Goal: Understand process/instructions

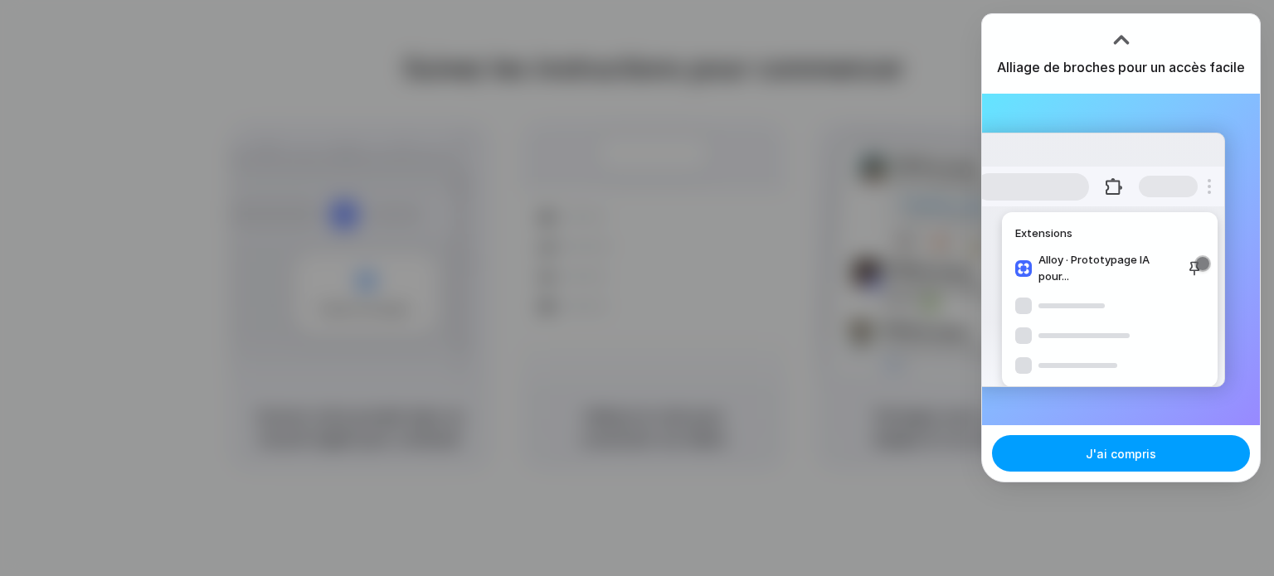
click at [1135, 461] on span "J'ai compris" at bounding box center [1120, 453] width 70 height 17
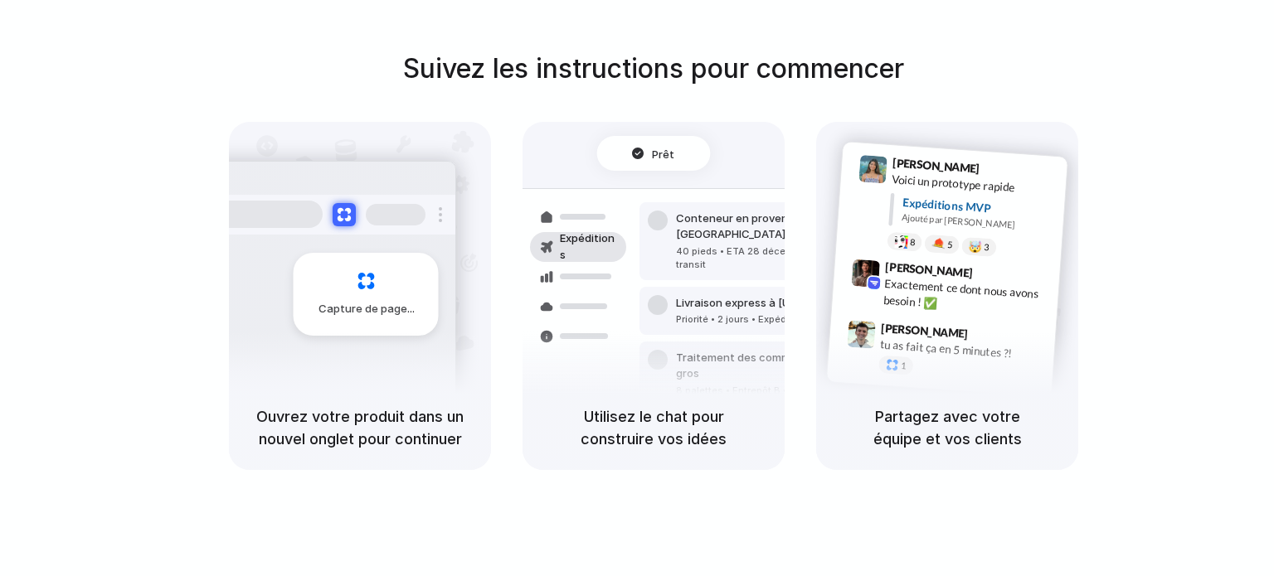
click at [824, 115] on div "Suivez les instructions pour commencer Capture de page Ouvrez votre produit dan…" at bounding box center [654, 259] width 1274 height 421
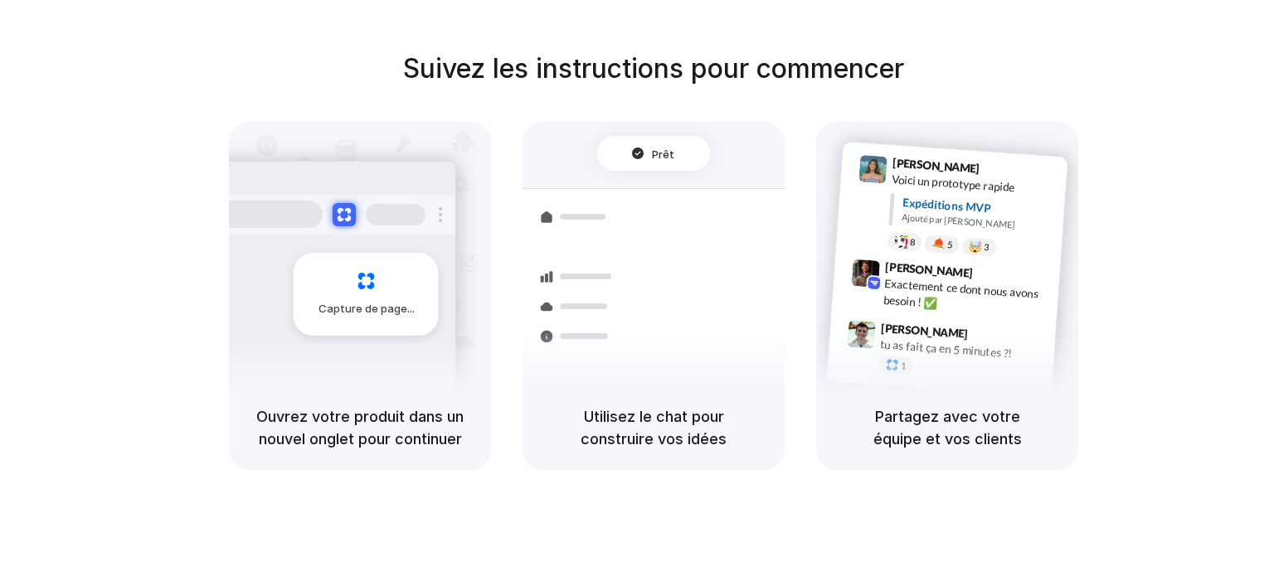
click at [376, 304] on font "Capture de page" at bounding box center [362, 308] width 89 height 13
click at [672, 420] on font "Utilisez le chat pour construire vos idées" at bounding box center [653, 428] width 146 height 40
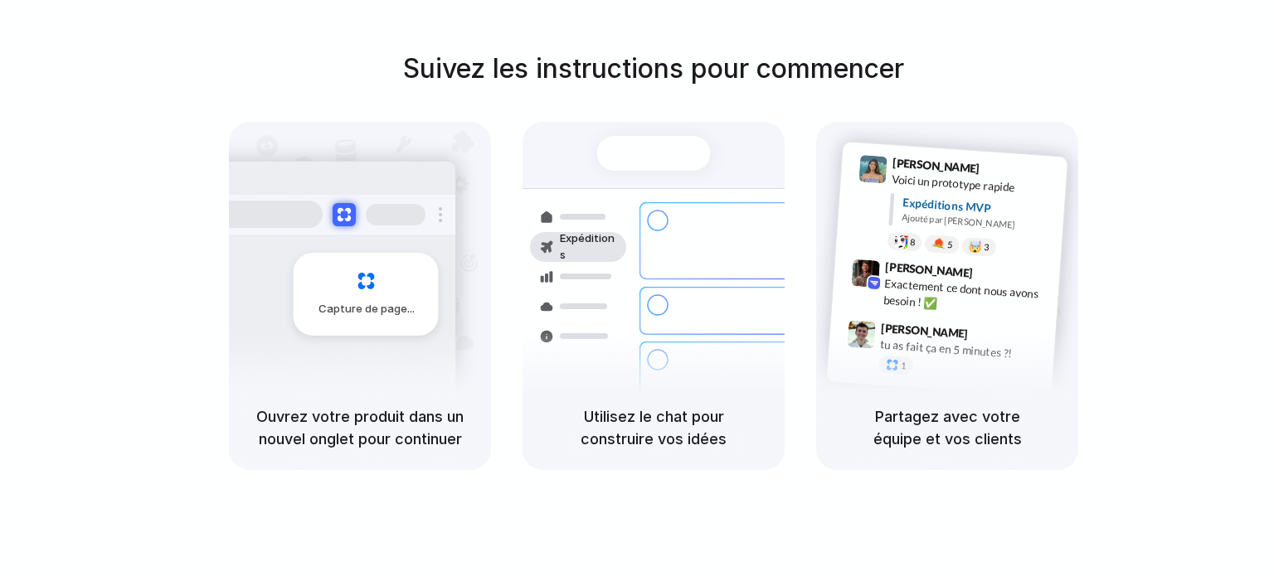
click at [661, 246] on div "Conteneur en provenance de [GEOGRAPHIC_DATA] 40 pieds • ETA 28 décembre • En tr…" at bounding box center [751, 241] width 224 height 78
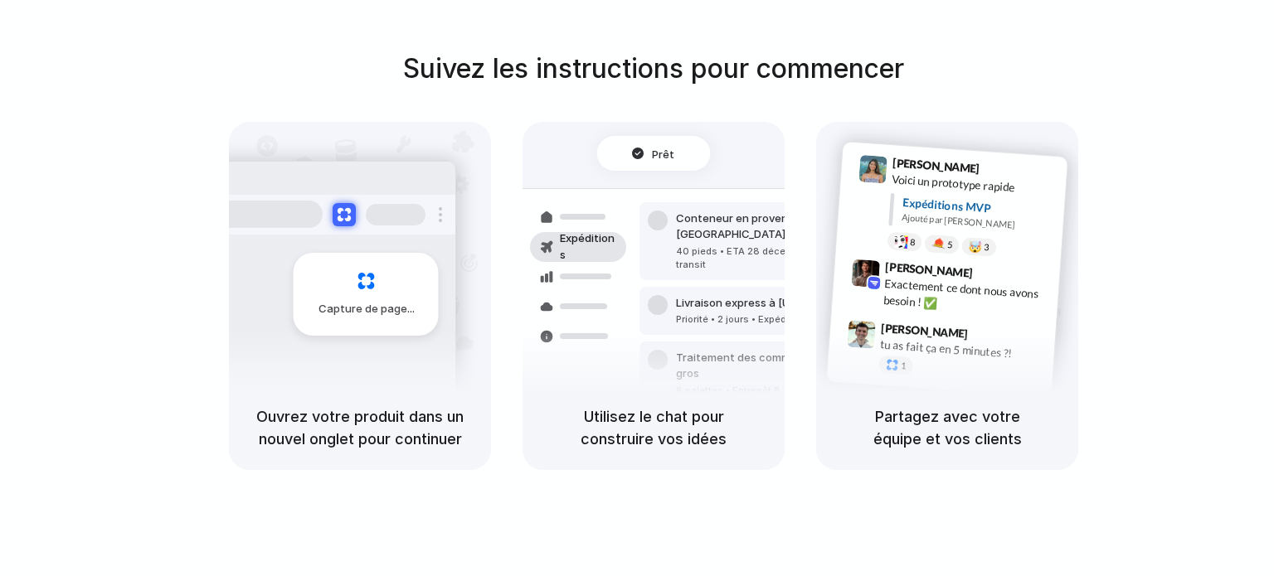
click at [687, 264] on div "Conteneur en provenance de [GEOGRAPHIC_DATA] 40 pieds • ETA 28 décembre • En tr…" at bounding box center [751, 241] width 224 height 78
click at [693, 384] on div "8 palettes • Entrepôt B • Emballé" at bounding box center [765, 391] width 179 height 14
click at [344, 361] on div "Capture de page" at bounding box center [331, 288] width 250 height 255
click at [345, 387] on div "Ouvrez votre produit dans un nouvel onglet pour continuer" at bounding box center [360, 428] width 262 height 85
click at [357, 196] on div at bounding box center [330, 215] width 249 height 40
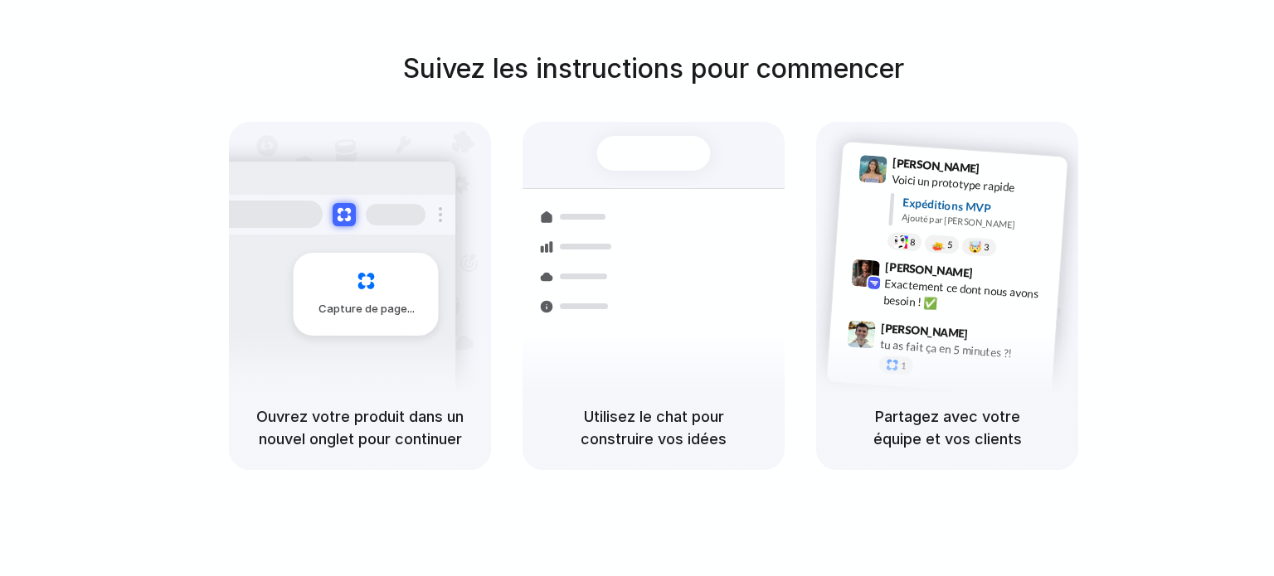
click at [557, 83] on font "Suivez les instructions pour commencer" at bounding box center [653, 68] width 501 height 32
click at [655, 171] on div "Expéditions Conteneur en provenance de [GEOGRAPHIC_DATA] 40 pieds • ETA 28 déce…" at bounding box center [653, 278] width 282 height 287
click at [658, 171] on div "Expéditions Conteneur en provenance de [GEOGRAPHIC_DATA] 40 pieds • ETA 28 déce…" at bounding box center [653, 278] width 282 height 287
click at [660, 172] on div "Expéditions Conteneur en provenance de [GEOGRAPHIC_DATA] 40 pieds • ETA 28 déce…" at bounding box center [653, 278] width 282 height 287
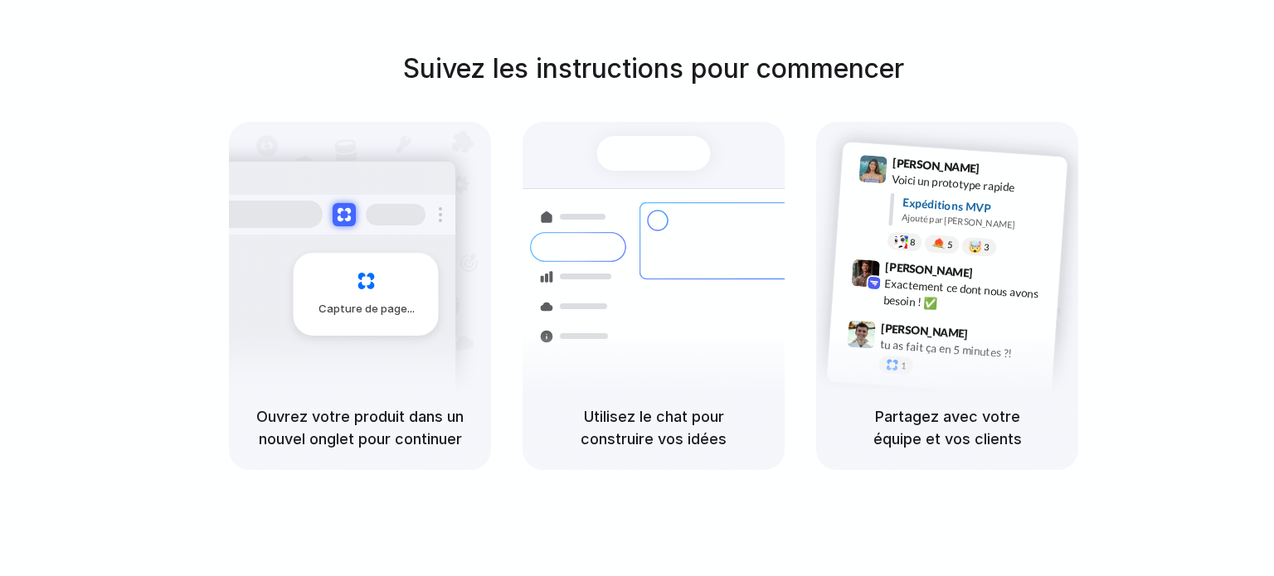
click at [660, 274] on div "Conteneur en provenance de [GEOGRAPHIC_DATA] 40 pieds • ETA 28 décembre • En tr…" at bounding box center [714, 305] width 176 height 232
click at [660, 287] on div "Livraison express à [US_STATE][GEOGRAPHIC_DATA] • 2 jours • Expédié" at bounding box center [751, 311] width 224 height 48
click at [659, 368] on div "Traitement des commandes en gros 8 palettes • Entrepôt B • Emballé" at bounding box center [751, 374] width 224 height 65
click at [659, 410] on font "Utilisez le chat pour construire vos idées" at bounding box center [653, 428] width 146 height 40
click at [660, 414] on font "Utilisez le chat pour construire vos idées" at bounding box center [653, 428] width 146 height 40
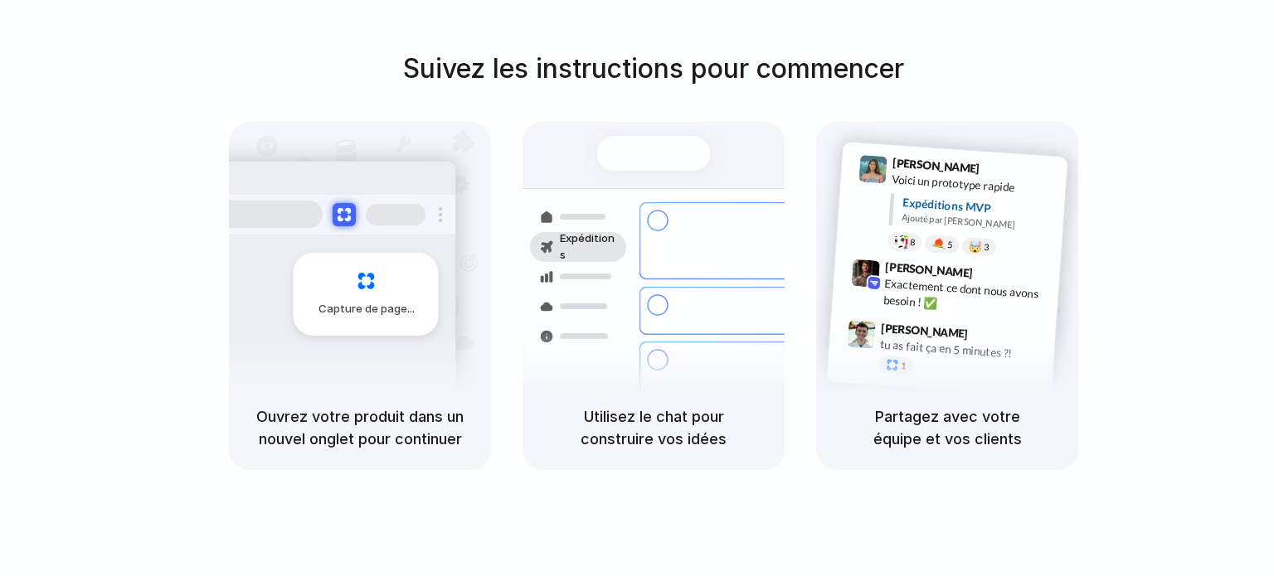
click at [660, 427] on h5 "Utilisez le chat pour construire vos idées" at bounding box center [653, 427] width 222 height 45
click at [651, 457] on div "Utilisez le chat pour construire vos idées" at bounding box center [653, 428] width 262 height 85
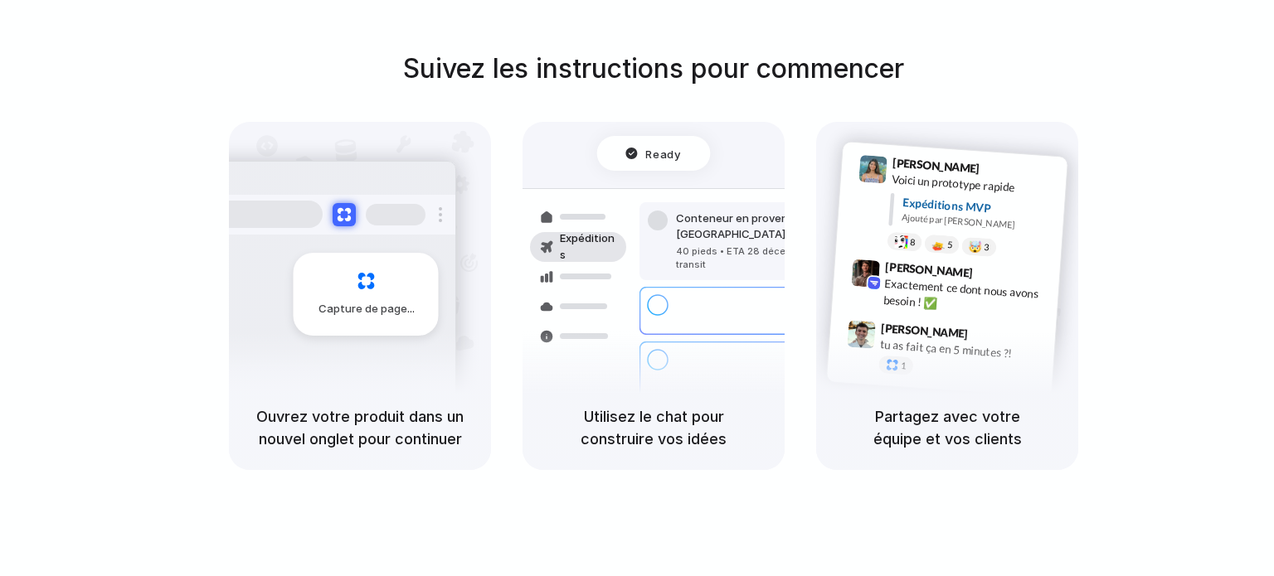
click at [650, 453] on div "Utilisez le chat pour construire vos idées" at bounding box center [653, 428] width 262 height 85
click at [648, 451] on div "Utilisez le chat pour construire vos idées" at bounding box center [653, 428] width 262 height 85
click at [464, 413] on h5 "Ouvrez votre produit dans un nouvel onglet pour continuer" at bounding box center [360, 427] width 222 height 45
click at [409, 408] on font "Ouvrez votre produit dans un nouvel onglet pour continuer" at bounding box center [359, 428] width 207 height 40
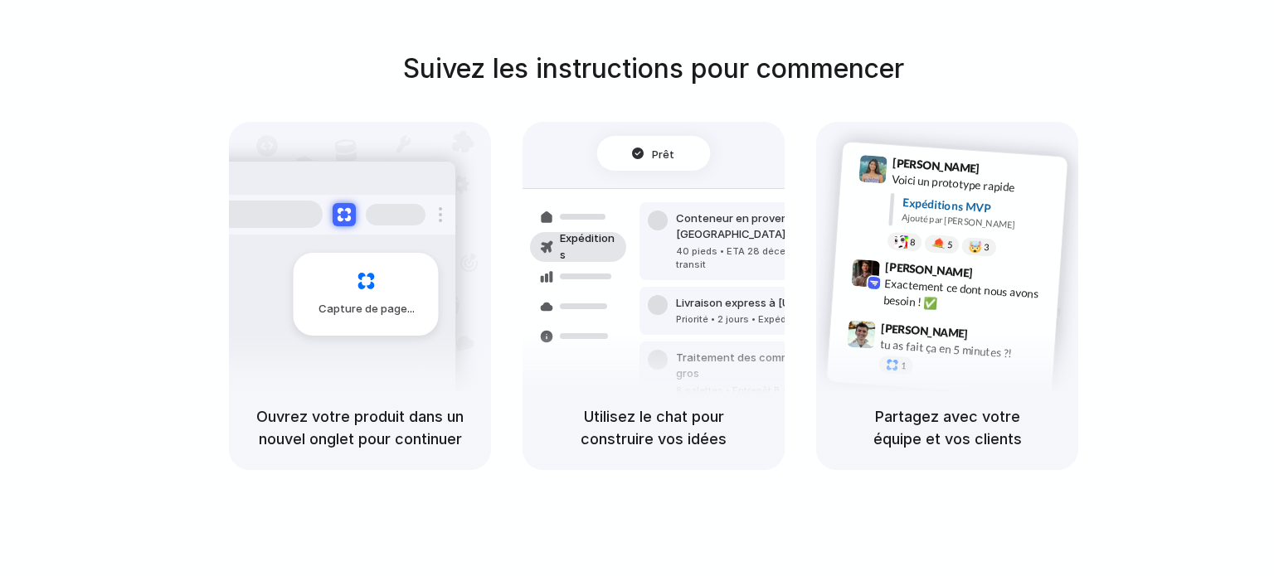
drag, startPoint x: 409, startPoint y: 408, endPoint x: 468, endPoint y: 265, distance: 155.1
click at [411, 399] on div "Ouvrez votre produit dans un nouvel onglet pour continuer" at bounding box center [360, 428] width 262 height 85
click at [477, 238] on div "Capture de page" at bounding box center [360, 254] width 262 height 264
click at [600, 267] on div at bounding box center [578, 277] width 96 height 30
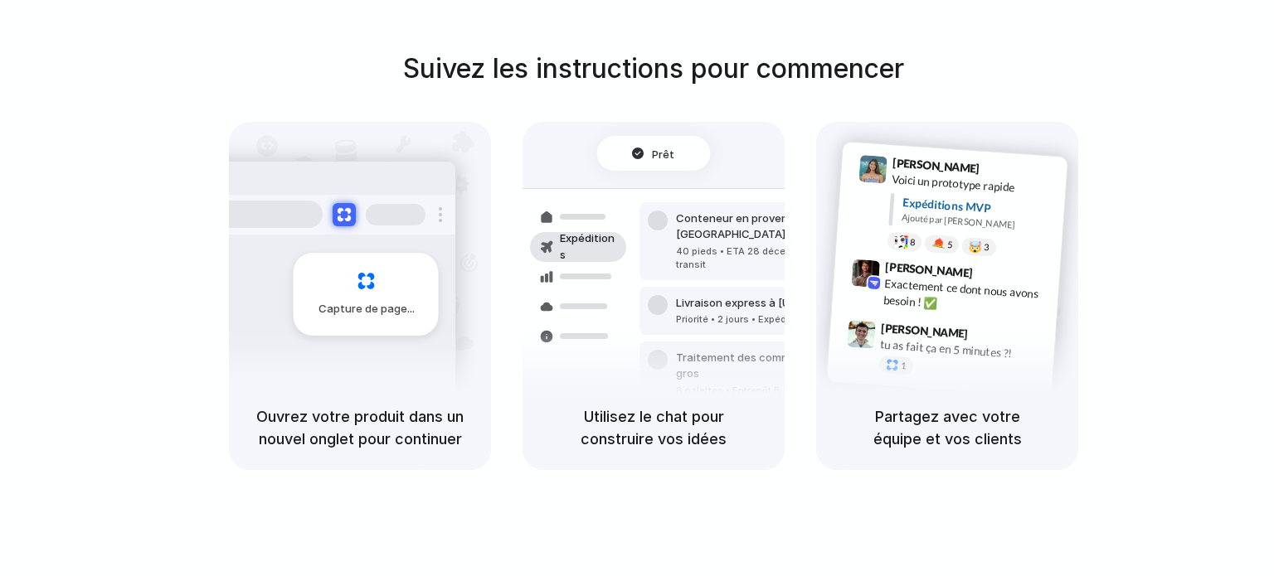
click at [600, 267] on div at bounding box center [578, 277] width 96 height 30
drag, startPoint x: 838, startPoint y: 281, endPoint x: 857, endPoint y: 271, distance: 21.5
click at [839, 281] on div "[PERSON_NAME] 9h42 Exactement ce dont nous avons besoin ! ✅" at bounding box center [946, 290] width 228 height 77
click at [914, 249] on div "8" at bounding box center [904, 241] width 36 height 20
click at [942, 243] on div at bounding box center [937, 243] width 14 height 13
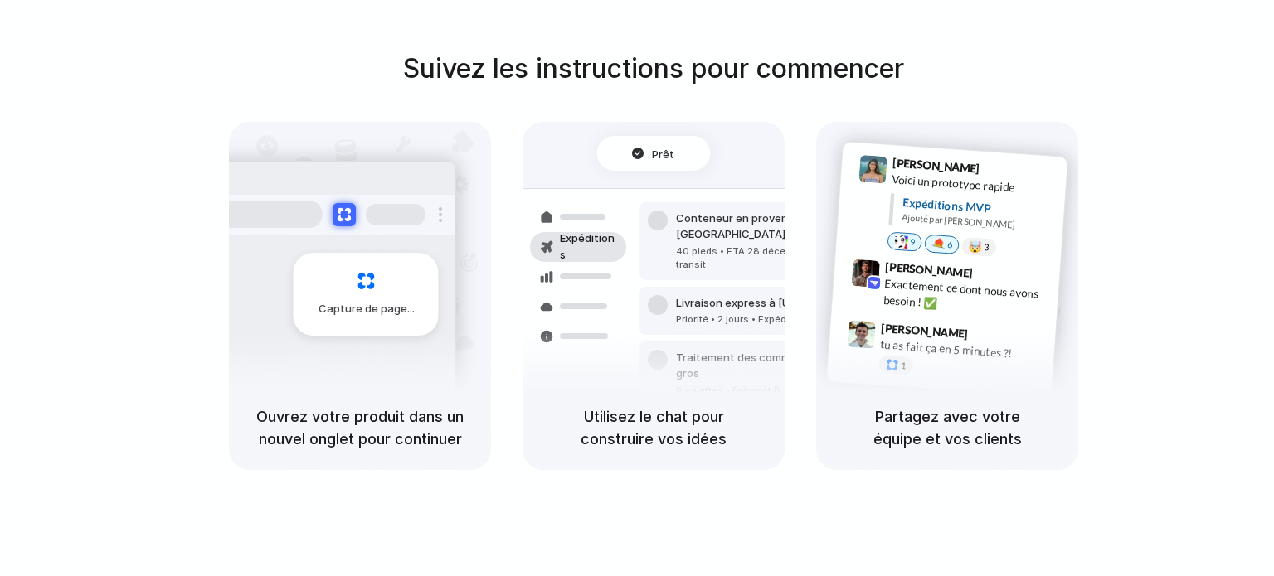
click at [944, 244] on div at bounding box center [937, 243] width 14 height 13
